Goal: Information Seeking & Learning: Learn about a topic

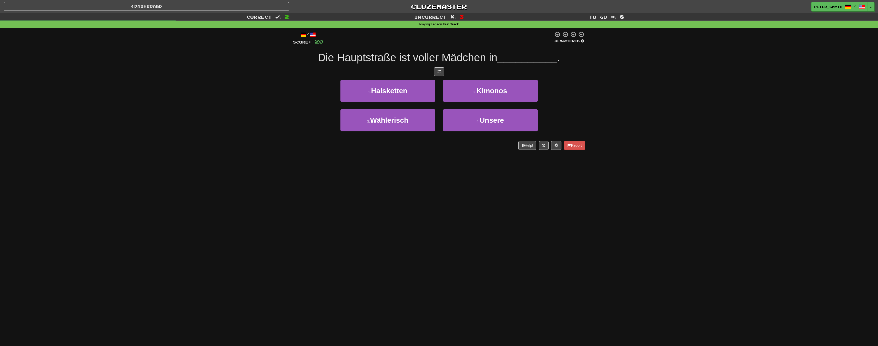
click at [223, 190] on div "Dashboard Clozemaster Peter_Smyth / Toggle Dropdown Dashboard Leaderboard Activ…" at bounding box center [439, 173] width 878 height 346
click at [229, 188] on div "Dashboard Clozemaster Peter_Smyth / Toggle Dropdown Dashboard Leaderboard Activ…" at bounding box center [439, 173] width 878 height 346
click at [230, 188] on div "Dashboard Clozemaster Peter_Smyth / Toggle Dropdown Dashboard Leaderboard Activ…" at bounding box center [439, 173] width 878 height 346
click at [482, 95] on button "2 . Kimonos" at bounding box center [490, 91] width 95 height 22
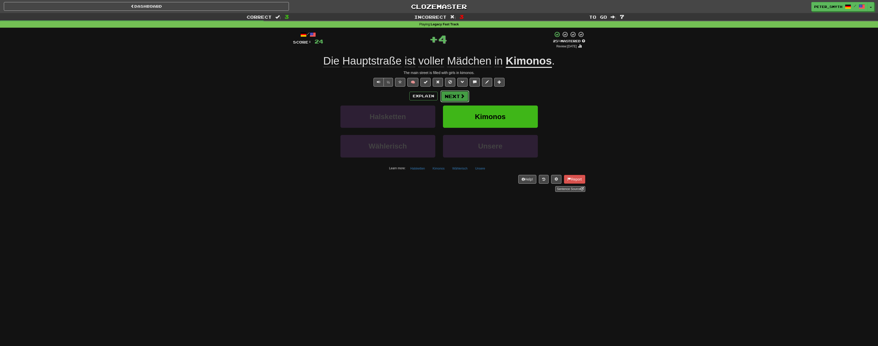
click at [456, 95] on button "Next" at bounding box center [454, 96] width 29 height 12
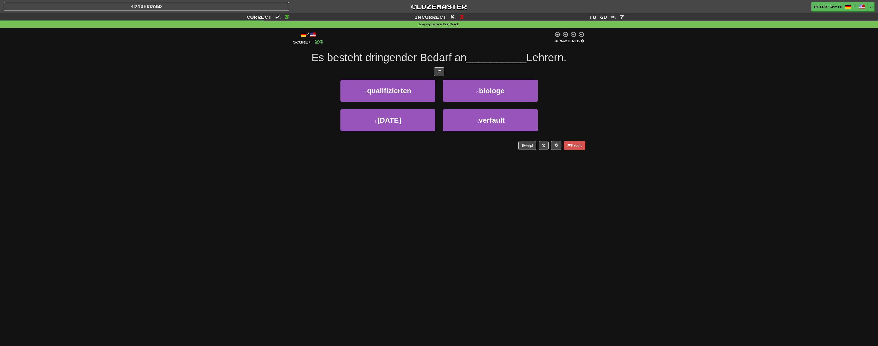
click at [156, 177] on div "Dashboard Clozemaster Peter_Smyth / Toggle Dropdown Dashboard Leaderboard Activ…" at bounding box center [439, 173] width 878 height 346
drag, startPoint x: 224, startPoint y: 94, endPoint x: 228, endPoint y: 95, distance: 3.7
click at [224, 94] on div "Correct : 4 Incorrect : 3 To go : 6 Playing : Legacy Fast Track / Score: 28 100…" at bounding box center [439, 85] width 878 height 144
click at [248, 99] on div "Correct : 4 Incorrect : 3 To go : 6 Playing : Legacy Fast Track / Score: 28 100…" at bounding box center [439, 85] width 878 height 144
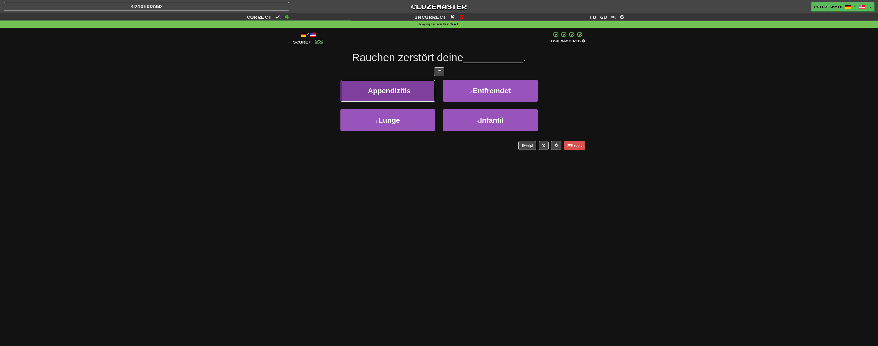
click at [384, 91] on span "Appendizitis" at bounding box center [389, 91] width 43 height 8
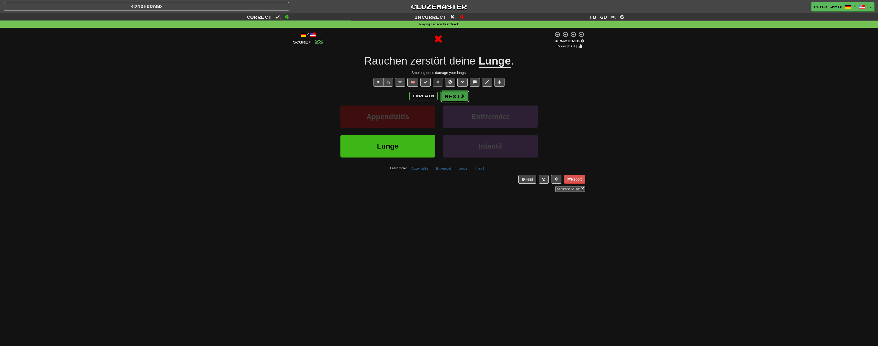
click at [451, 99] on button "Next" at bounding box center [454, 96] width 29 height 12
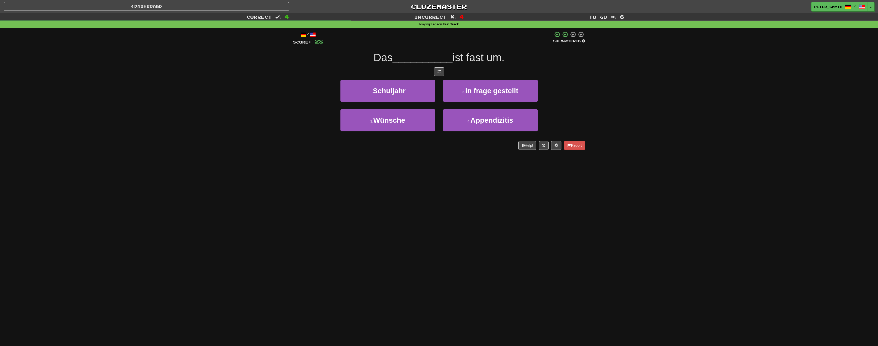
click at [294, 109] on div "3 . Wünsche 4 . Appendizitis" at bounding box center [438, 123] width 307 height 29
click at [295, 109] on div "3 . Wünsche 4 . Appendizitis" at bounding box center [438, 123] width 307 height 29
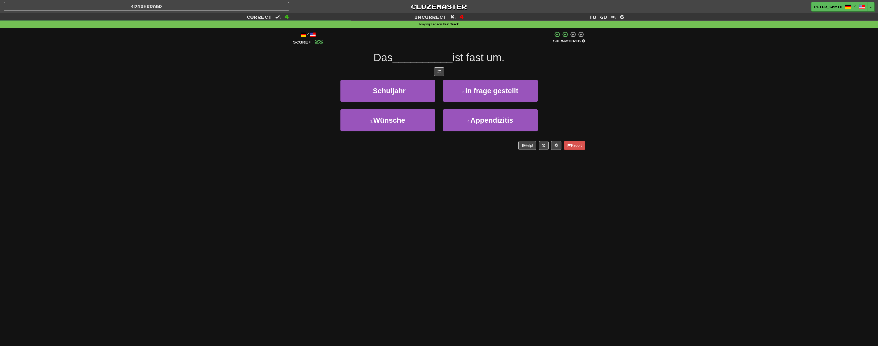
click at [189, 118] on div "Correct : 4 Incorrect : 4 To go : 6 Playing : Legacy Fast Track / Score: 28 50 …" at bounding box center [439, 85] width 878 height 144
click at [279, 121] on div "Correct : 4 Incorrect : 4 To go : 6 Playing : Legacy Fast Track / Score: 28 50 …" at bounding box center [439, 85] width 878 height 144
click at [260, 116] on div "Correct : 4 Incorrect : 4 To go : 6 Playing : Legacy Fast Track / Score: 28 50 …" at bounding box center [439, 85] width 878 height 144
click at [267, 119] on div "Correct : 4 Incorrect : 4 To go : 6 Playing : Legacy Fast Track / Score: 28 50 …" at bounding box center [439, 85] width 878 height 144
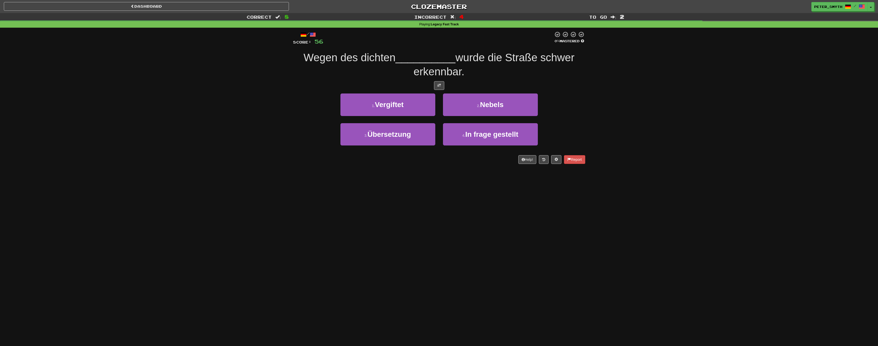
click at [267, 119] on div "Correct : 8 Incorrect : 4 To go : 2 Playing : Legacy Fast Track / Score: 56 0 %…" at bounding box center [439, 92] width 878 height 158
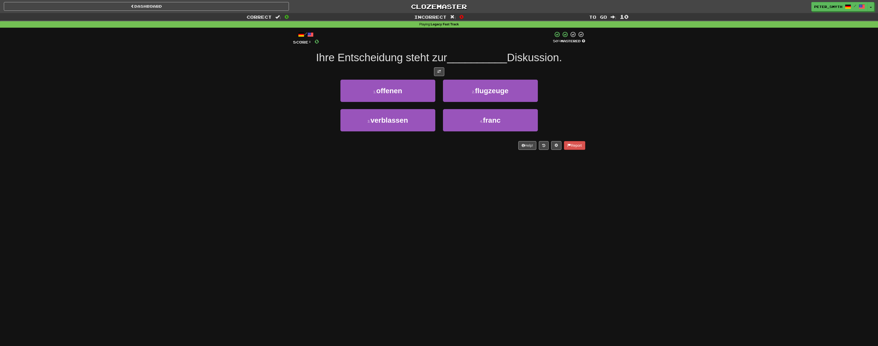
click at [194, 102] on div "Correct : 0 Incorrect : 0 To go : 10 Playing : Legacy Fast Track / Score: 0 50 …" at bounding box center [439, 85] width 878 height 144
click at [283, 140] on div "Correct : 3 Incorrect : 0 To go : 7 Playing : Legacy Fast Track / Score: 24 75 …" at bounding box center [439, 85] width 878 height 144
click at [335, 223] on div "Dashboard Clozemaster Peter_Smyth / Toggle Dropdown Dashboard Leaderboard Activ…" at bounding box center [439, 173] width 878 height 346
click at [339, 225] on div "Dashboard Clozemaster Peter_Smyth / Toggle Dropdown Dashboard Leaderboard Activ…" at bounding box center [439, 173] width 878 height 346
click at [346, 225] on div "Dashboard Clozemaster Peter_Smyth / Toggle Dropdown Dashboard Leaderboard Activ…" at bounding box center [439, 173] width 878 height 346
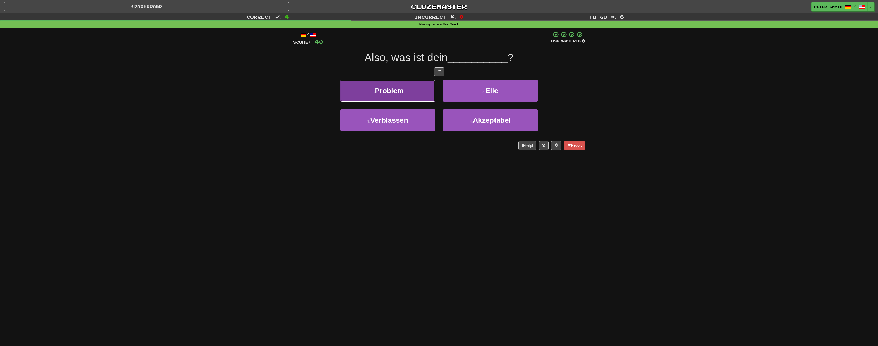
click at [368, 90] on button "1 . Problem" at bounding box center [387, 91] width 95 height 22
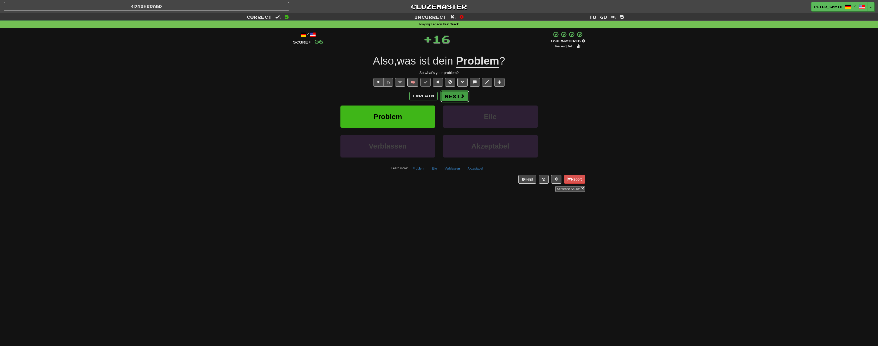
click at [463, 94] on span at bounding box center [462, 96] width 5 height 5
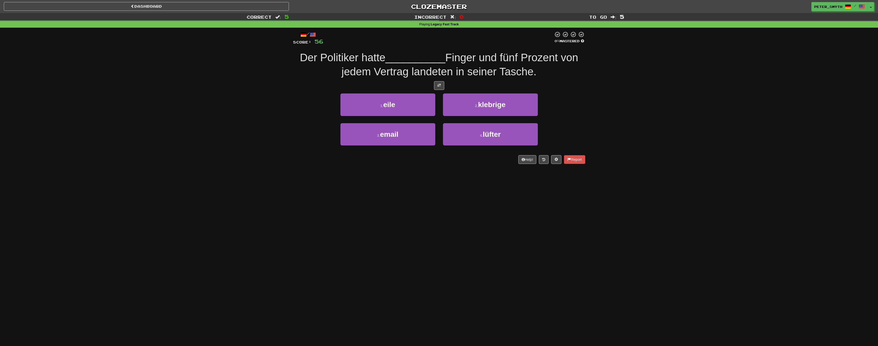
click at [267, 113] on div "Correct : 5 Incorrect : 0 To go : 5 Playing : Legacy Fast Track / Score: 56 0 %…" at bounding box center [439, 92] width 878 height 158
click at [483, 107] on span "klebrige" at bounding box center [491, 105] width 27 height 8
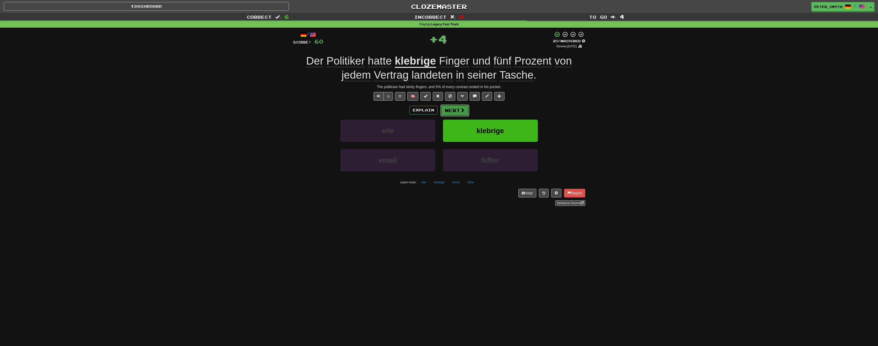
click at [458, 112] on button "Next" at bounding box center [454, 111] width 29 height 12
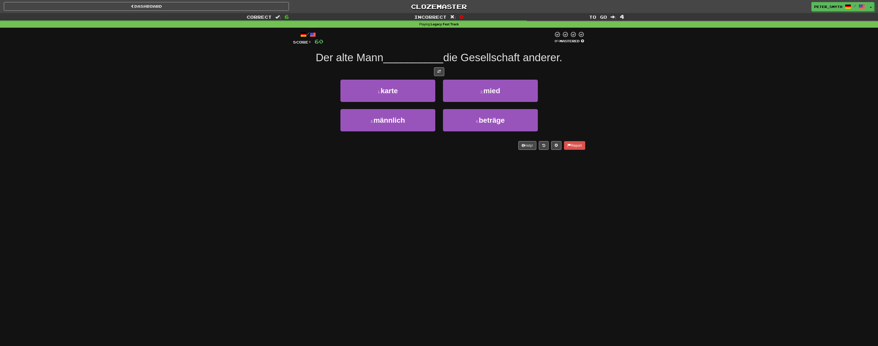
click at [293, 128] on div "3 . männlich 4 . beträge" at bounding box center [438, 123] width 307 height 29
click at [502, 98] on button "2 . mied" at bounding box center [490, 91] width 95 height 22
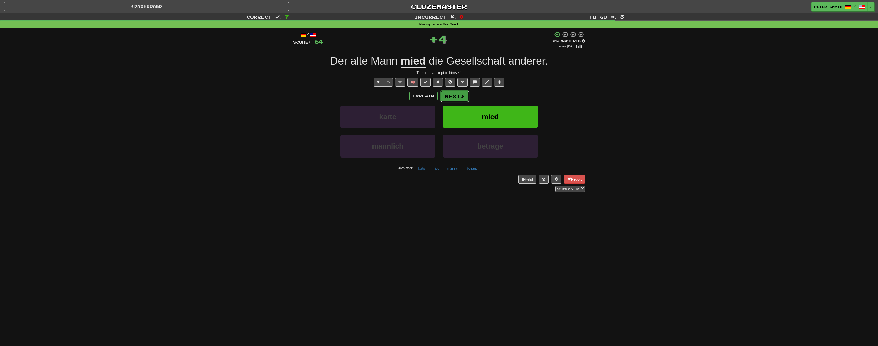
click at [457, 94] on button "Next" at bounding box center [454, 96] width 29 height 12
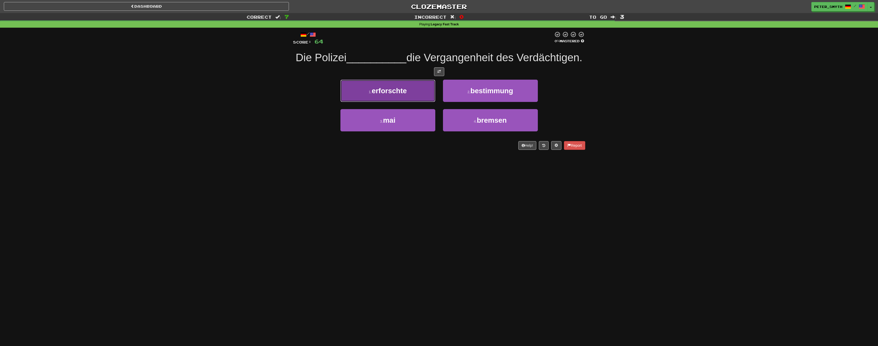
click at [415, 102] on button "1 . erforschte" at bounding box center [387, 91] width 95 height 22
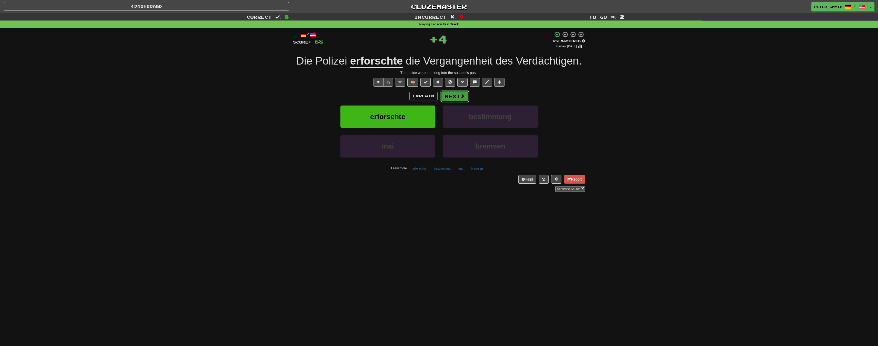
click at [456, 100] on button "Next" at bounding box center [454, 96] width 29 height 12
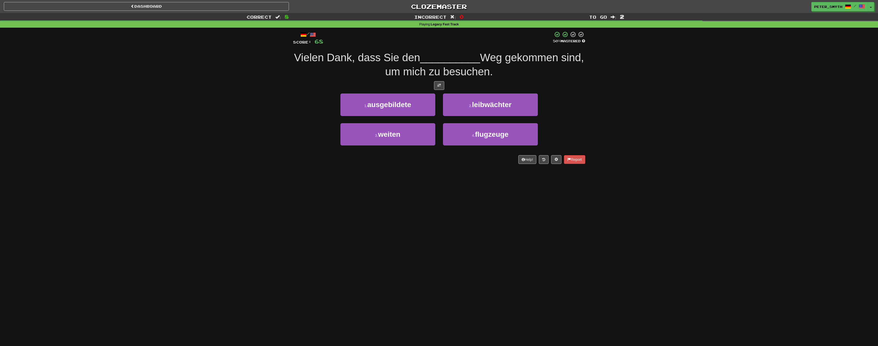
click at [273, 146] on div "Correct : 8 Incorrect : 0 To go : 2 Playing : Legacy Fast Track / Score: 68 50 …" at bounding box center [439, 92] width 878 height 158
drag, startPoint x: 348, startPoint y: 175, endPoint x: 384, endPoint y: 149, distance: 44.5
click at [349, 175] on div "Dashboard Clozemaster Peter_Smyth / Toggle Dropdown Dashboard Leaderboard Activ…" at bounding box center [439, 173] width 878 height 346
click at [419, 95] on button "1 . ausgebildete" at bounding box center [387, 105] width 95 height 22
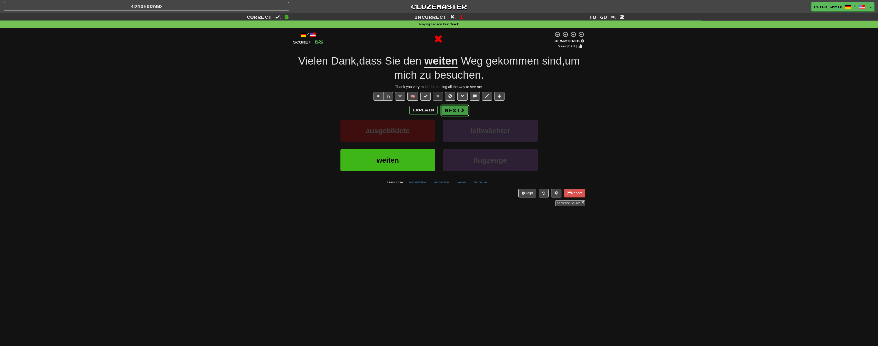
click at [458, 111] on button "Next" at bounding box center [454, 111] width 29 height 12
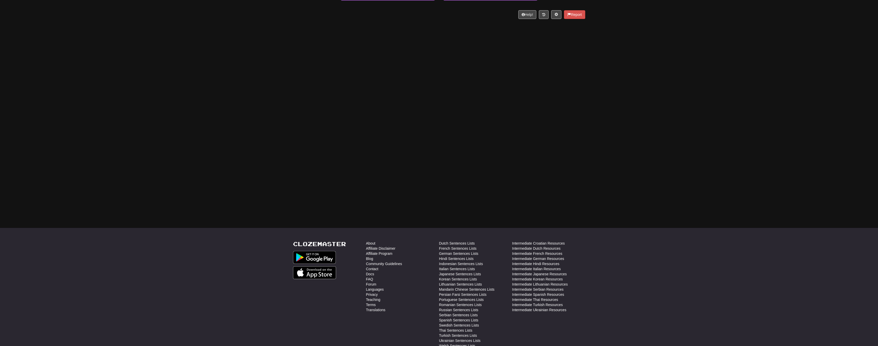
scroll to position [182, 0]
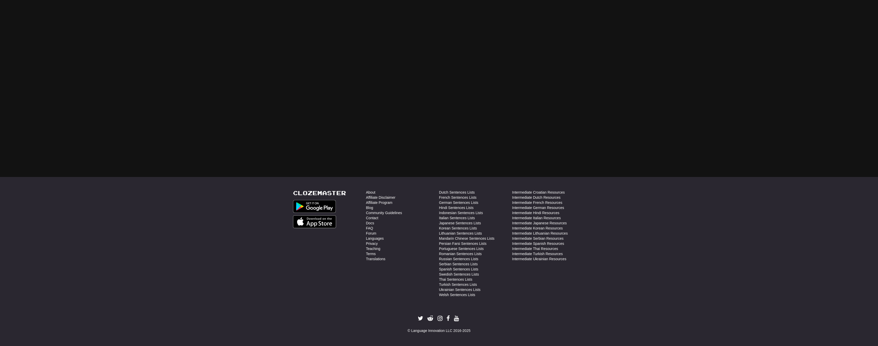
click at [256, 221] on footer "Clozemaster About Affiliate Disclaimer Affiliate Program Blog Community Guideli…" at bounding box center [439, 261] width 878 height 169
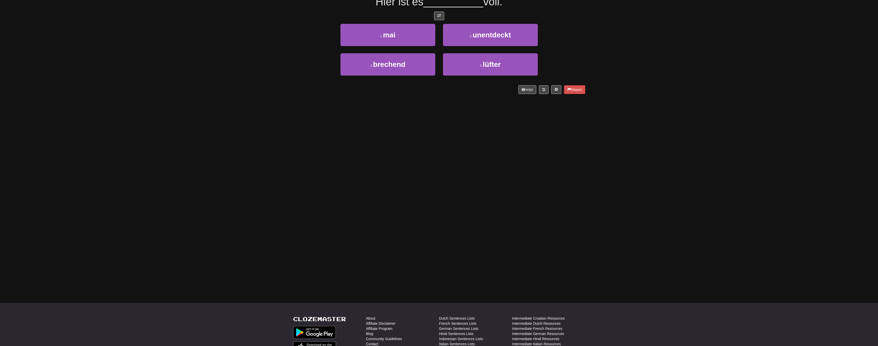
scroll to position [0, 0]
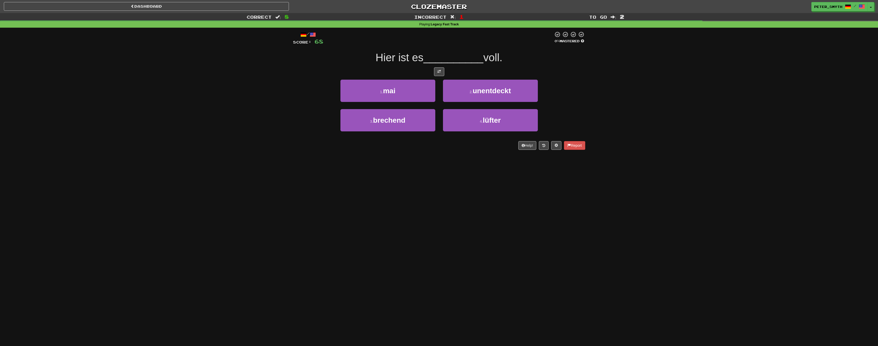
click at [287, 191] on div "Dashboard Clozemaster Peter_Smyth / Toggle Dropdown Dashboard Leaderboard Activ…" at bounding box center [439, 173] width 878 height 346
click at [293, 132] on div "3 . brechend 4 . lüfter" at bounding box center [438, 123] width 307 height 29
click at [471, 118] on button "4 . lüfter" at bounding box center [490, 120] width 95 height 22
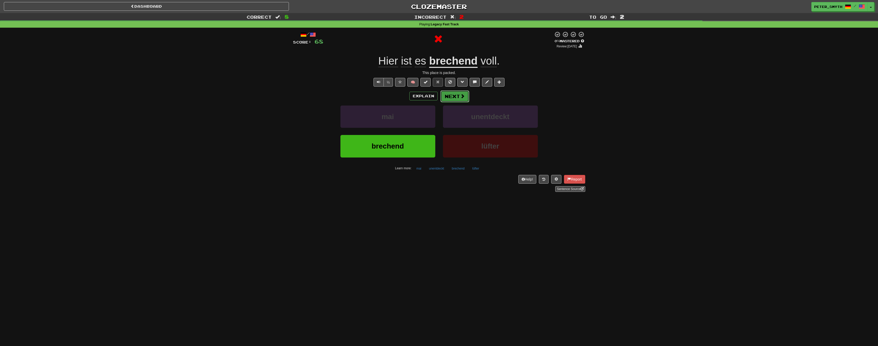
click at [458, 94] on button "Next" at bounding box center [454, 96] width 29 height 12
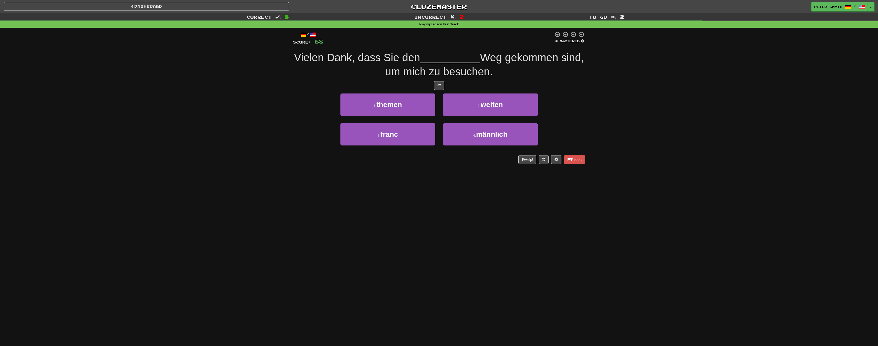
click at [232, 239] on div "Dashboard Clozemaster Peter_Smyth / Toggle Dropdown Dashboard Leaderboard Activ…" at bounding box center [439, 173] width 878 height 346
click at [309, 197] on div "Dashboard Clozemaster Peter_Smyth / Toggle Dropdown Dashboard Leaderboard Activ…" at bounding box center [439, 173] width 878 height 346
click at [494, 98] on button "2 . weiten" at bounding box center [490, 105] width 95 height 22
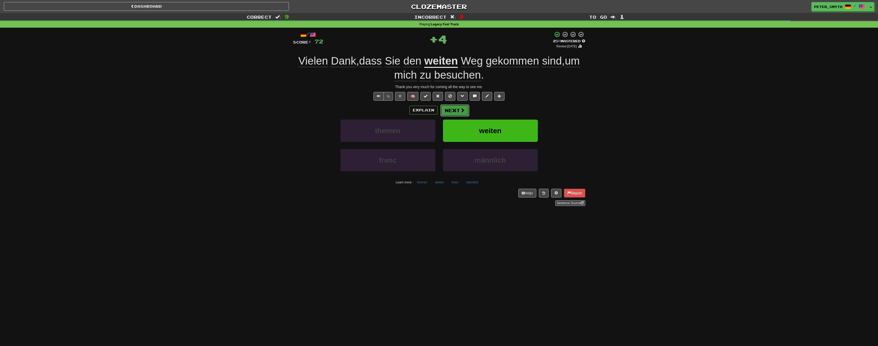
click at [446, 111] on button "Next" at bounding box center [454, 111] width 29 height 12
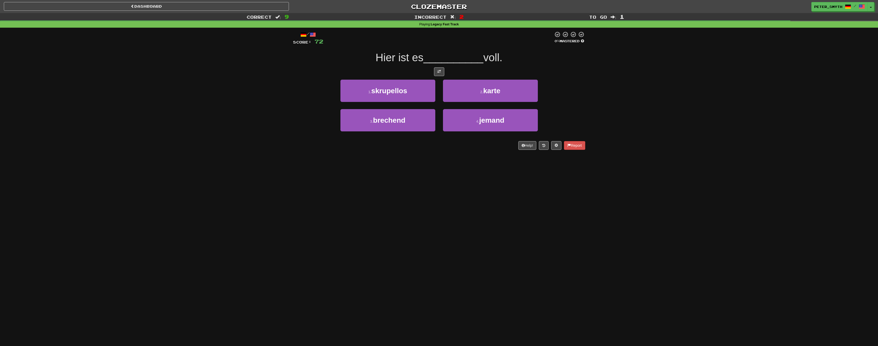
click at [267, 123] on div "Correct : 9 Incorrect : 2 To go : 1 Playing : Legacy Fast Track / Score: 72 0 %…" at bounding box center [439, 85] width 878 height 144
click at [399, 93] on span "skrupellos" at bounding box center [389, 91] width 36 height 8
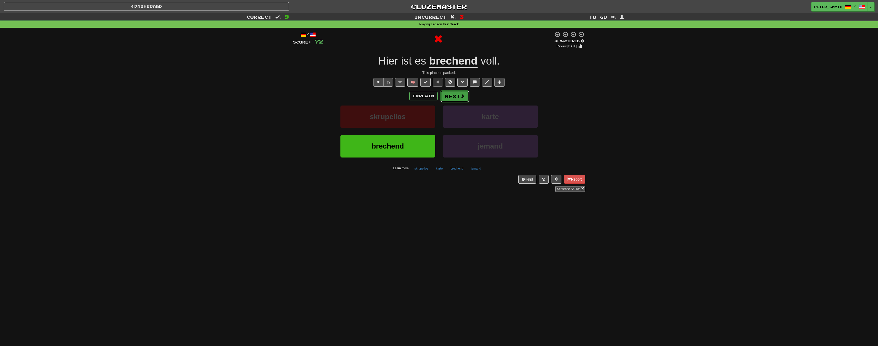
click at [450, 99] on button "Next" at bounding box center [454, 96] width 29 height 12
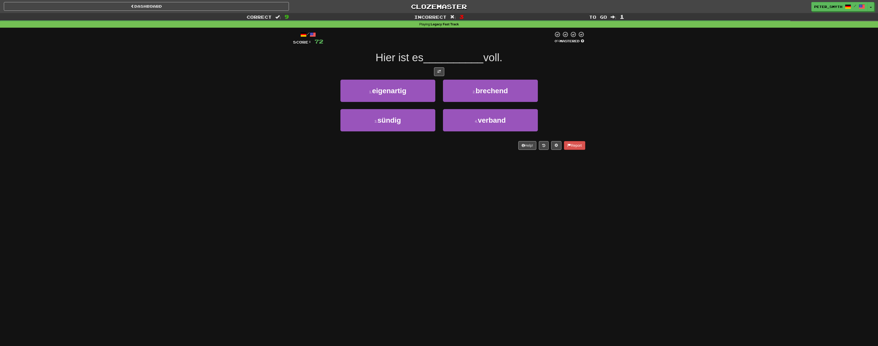
click at [326, 144] on div "Help! Report" at bounding box center [439, 145] width 292 height 9
click at [479, 90] on span "brechend" at bounding box center [491, 91] width 32 height 8
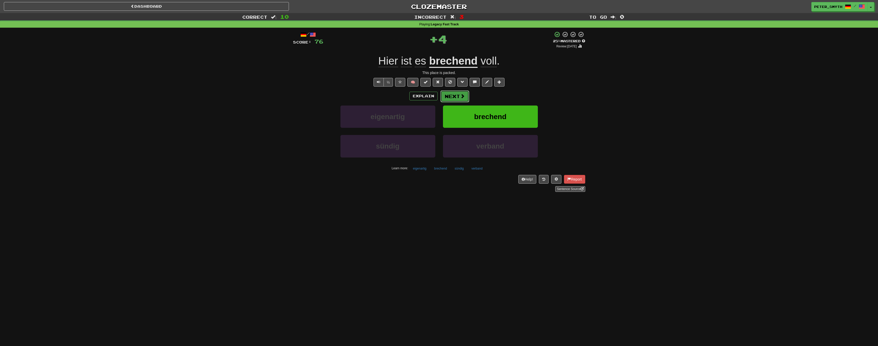
click at [447, 99] on button "Next" at bounding box center [454, 96] width 29 height 12
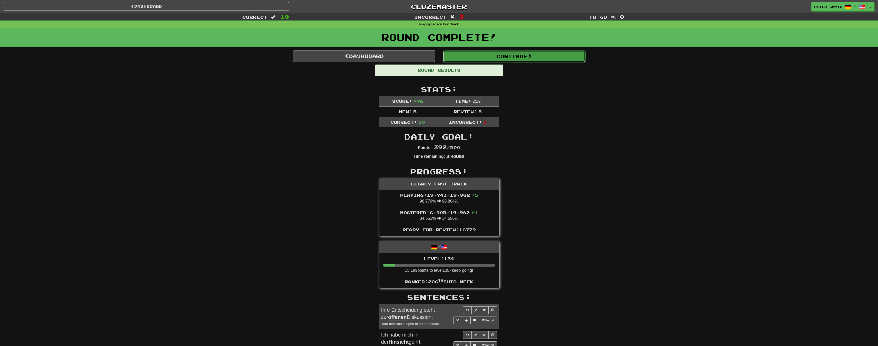
click at [508, 55] on button "Continue" at bounding box center [514, 56] width 142 height 12
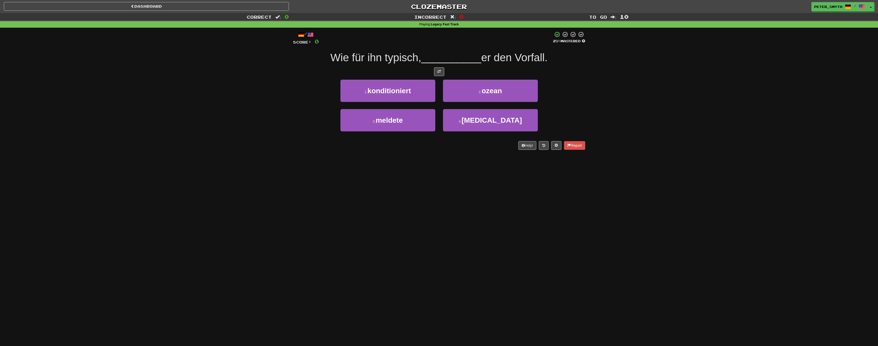
click at [180, 189] on div "Dashboard Clozemaster Peter_Smyth / Toggle Dropdown Dashboard Leaderboard Activ…" at bounding box center [439, 173] width 878 height 346
click at [201, 214] on div "Dashboard Clozemaster Peter_Smyth / Toggle Dropdown Dashboard Leaderboard Activ…" at bounding box center [439, 173] width 878 height 346
click at [203, 213] on div "Dashboard Clozemaster Peter_Smyth / Toggle Dropdown Dashboard Leaderboard Activ…" at bounding box center [439, 173] width 878 height 346
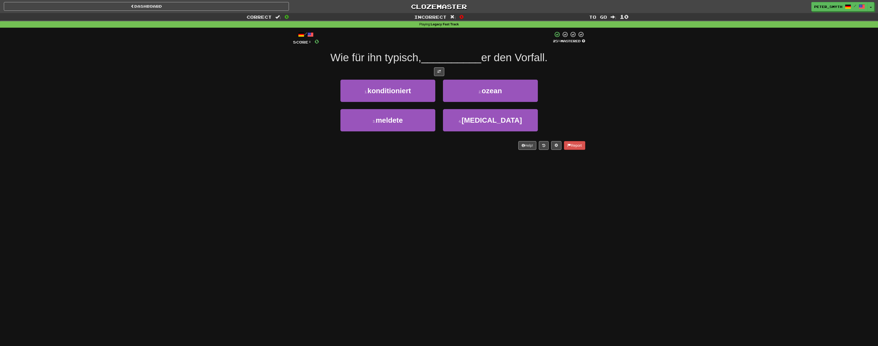
drag, startPoint x: 399, startPoint y: 170, endPoint x: 403, endPoint y: 170, distance: 3.7
click at [400, 170] on div "Dashboard Clozemaster Peter_Smyth / Toggle Dropdown Dashboard Leaderboard Activ…" at bounding box center [439, 173] width 878 height 346
click at [467, 119] on button "4 . [MEDICAL_DATA]" at bounding box center [490, 120] width 95 height 22
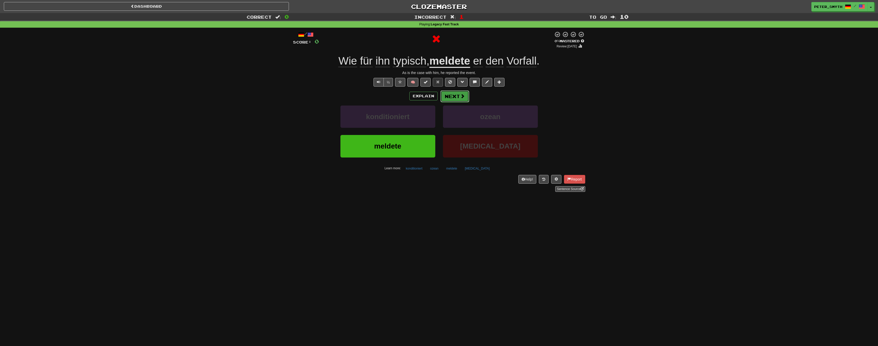
click at [456, 97] on button "Next" at bounding box center [454, 96] width 29 height 12
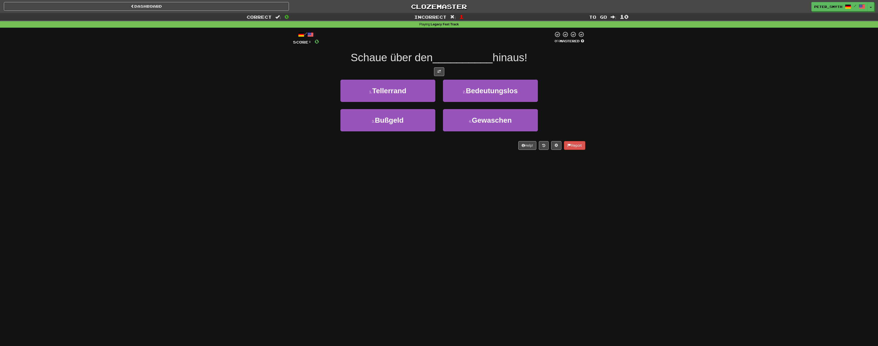
click at [243, 146] on div "Correct : 0 Incorrect : 1 To go : 10 Playing : Legacy Fast Track / Score: 0 0 %…" at bounding box center [439, 85] width 878 height 144
click at [254, 148] on div "Correct : 0 Incorrect : 1 To go : 10 Playing : Legacy Fast Track / Score: 0 0 %…" at bounding box center [439, 85] width 878 height 144
click at [263, 121] on div "Correct : 0 Incorrect : 1 To go : 10 Playing : Legacy Fast Track / Score: 0 0 %…" at bounding box center [439, 85] width 878 height 144
click at [260, 119] on div "Correct : 0 Incorrect : 1 To go : 10 Playing : Legacy Fast Track / Score: 0 0 %…" at bounding box center [439, 85] width 878 height 144
click at [427, 125] on button "3 . Bußgeld" at bounding box center [387, 120] width 95 height 22
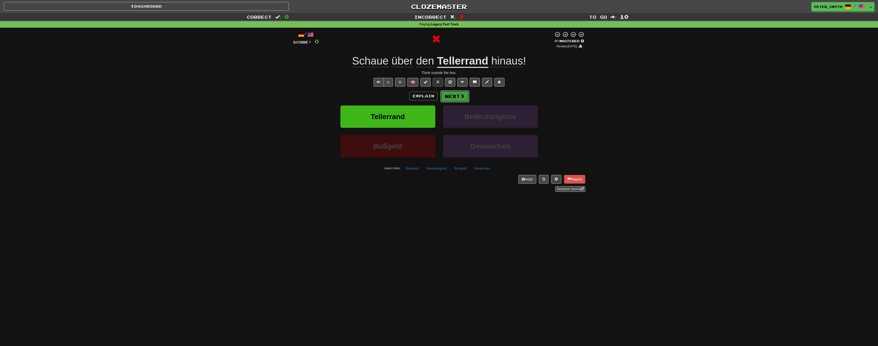
click at [459, 99] on button "Next" at bounding box center [454, 96] width 29 height 12
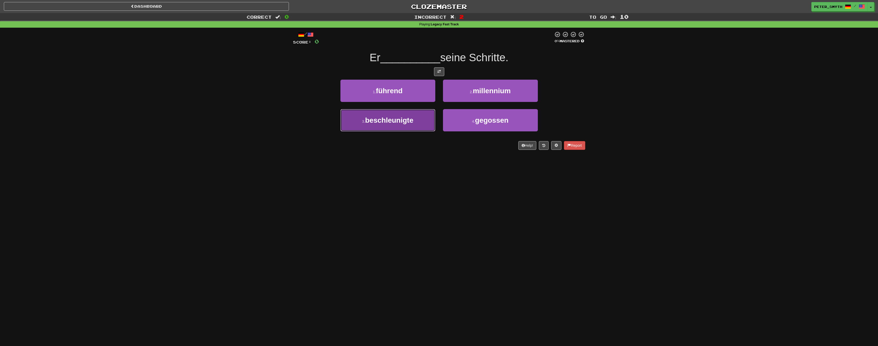
click at [403, 117] on span "beschleunigte" at bounding box center [389, 120] width 48 height 8
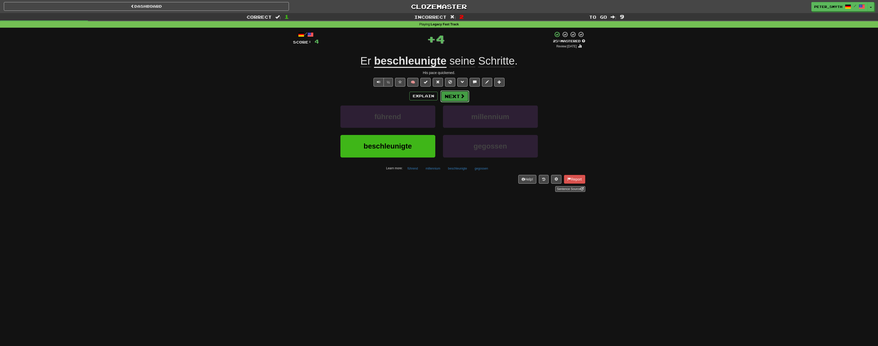
click at [458, 97] on button "Next" at bounding box center [454, 96] width 29 height 12
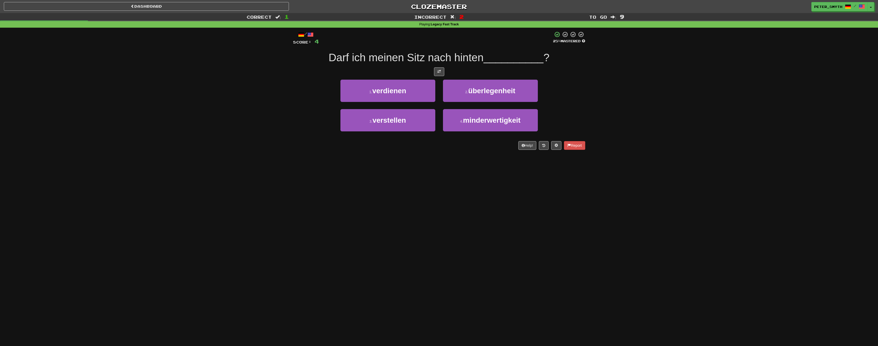
click at [132, 211] on div "Dashboard Clozemaster Peter_Smyth / Toggle Dropdown Dashboard Leaderboard Activ…" at bounding box center [439, 173] width 878 height 346
click at [186, 181] on div "Dashboard Clozemaster Peter_Smyth / Toggle Dropdown Dashboard Leaderboard Activ…" at bounding box center [439, 173] width 878 height 346
drag, startPoint x: 364, startPoint y: 154, endPoint x: 396, endPoint y: 117, distance: 49.4
click at [365, 150] on div "/ Score: 4 25 % Mastered Darf ich meinen Sitz nach hinten __________ ? 1 . verd…" at bounding box center [439, 92] width 292 height 129
click at [398, 116] on button "3 . verstellen" at bounding box center [387, 120] width 95 height 22
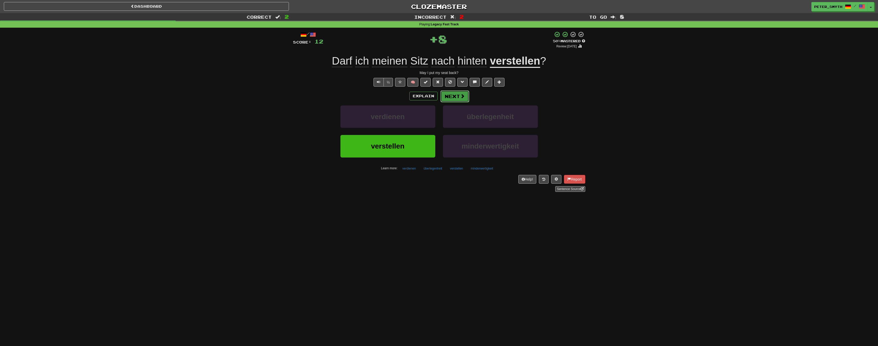
click at [457, 98] on button "Next" at bounding box center [454, 96] width 29 height 12
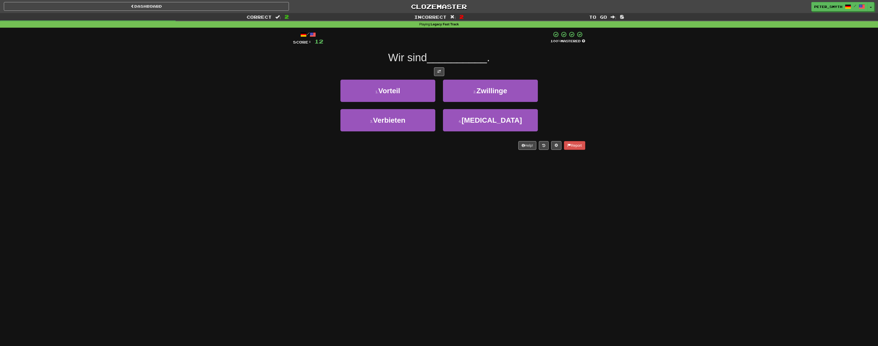
click at [265, 146] on div "Correct : 2 Incorrect : 2 To go : 8 Playing : Legacy Fast Track / Score: 12 100…" at bounding box center [439, 85] width 878 height 144
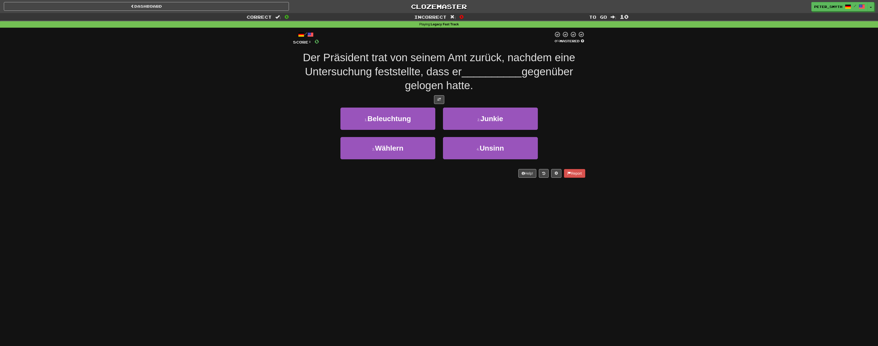
click at [293, 235] on div "Dashboard Clozemaster Peter_Smyth / Toggle Dropdown Dashboard Leaderboard Activ…" at bounding box center [439, 173] width 878 height 346
click at [294, 235] on div "Dashboard Clozemaster Peter_Smyth / Toggle Dropdown Dashboard Leaderboard Activ…" at bounding box center [439, 173] width 878 height 346
click at [233, 109] on div "Correct : 0 Incorrect : 0 To go : 10 Playing : Legacy Fast Track / Score: 0 0 %…" at bounding box center [439, 99] width 878 height 172
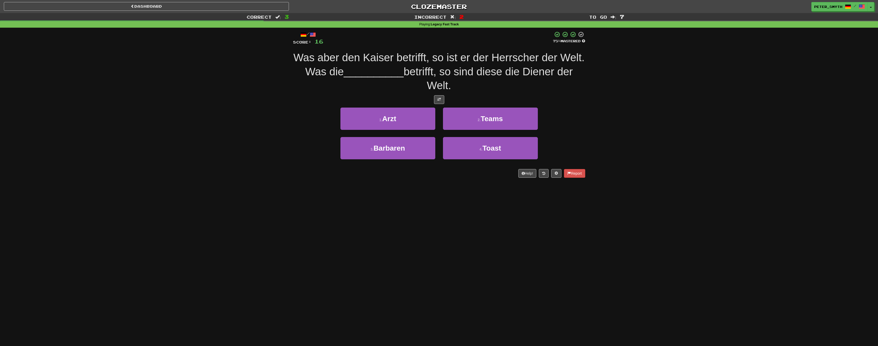
click at [249, 136] on div "Correct : 3 Incorrect : 2 To go : 7 Playing : Legacy Fast Track / Score: 16 75 …" at bounding box center [439, 99] width 878 height 172
click at [283, 148] on div "Correct : 3 Incorrect : 2 To go : 7 Playing : Legacy Fast Track / Score: 16 75 …" at bounding box center [439, 99] width 878 height 172
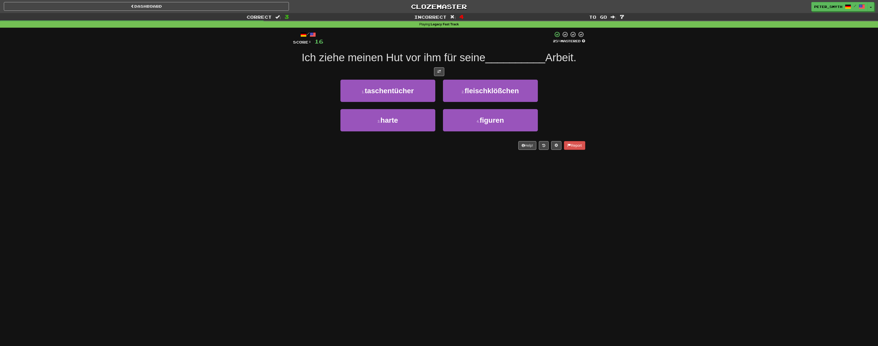
click at [271, 226] on div "Dashboard Clozemaster Peter_Smyth / Toggle Dropdown Dashboard Leaderboard Activ…" at bounding box center [439, 173] width 878 height 346
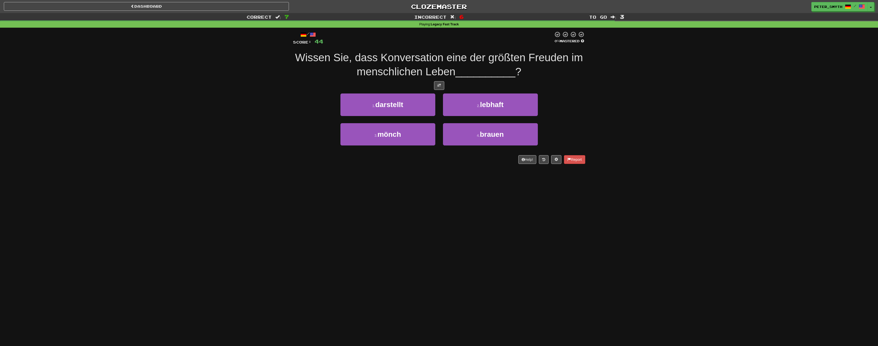
click at [178, 206] on div "Dashboard Clozemaster Peter_Smyth / Toggle Dropdown Dashboard Leaderboard Activ…" at bounding box center [439, 173] width 878 height 346
click at [262, 196] on div "Dashboard Clozemaster Peter_Smyth / Toggle Dropdown Dashboard Leaderboard Activ…" at bounding box center [439, 173] width 878 height 346
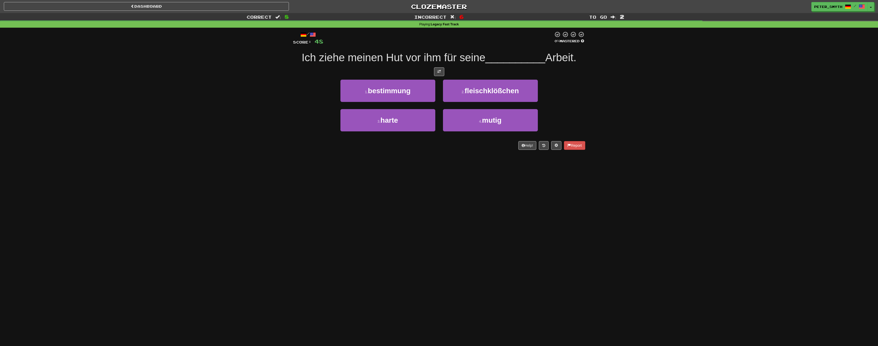
click at [304, 210] on div "Dashboard Clozemaster Peter_Smyth / Toggle Dropdown Dashboard Leaderboard Activ…" at bounding box center [439, 173] width 878 height 346
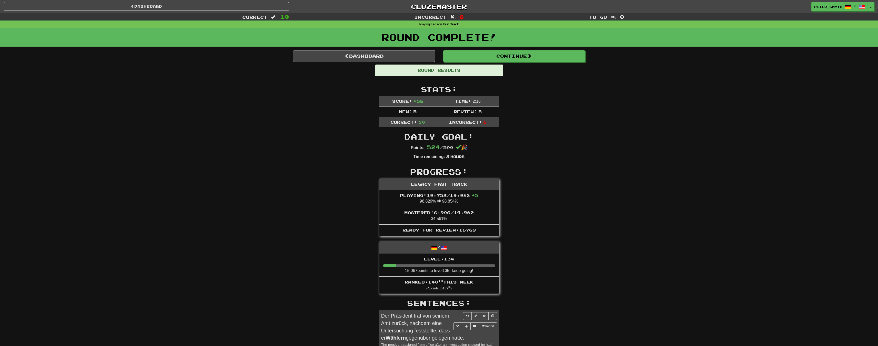
click at [244, 152] on div "Correct : 10 Incorrect : 6 To go : 0 Playing : Legacy Fast Track Round Complete…" at bounding box center [439, 341] width 878 height 656
